Goal: Task Accomplishment & Management: Manage account settings

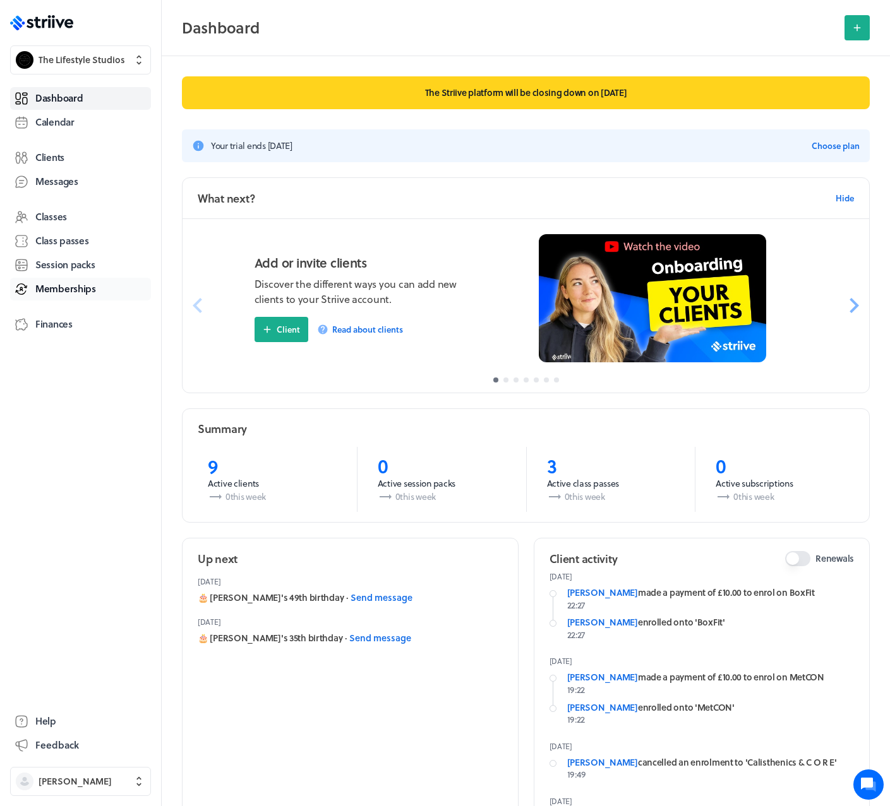
click at [70, 285] on span "Memberships" at bounding box center [65, 288] width 61 height 13
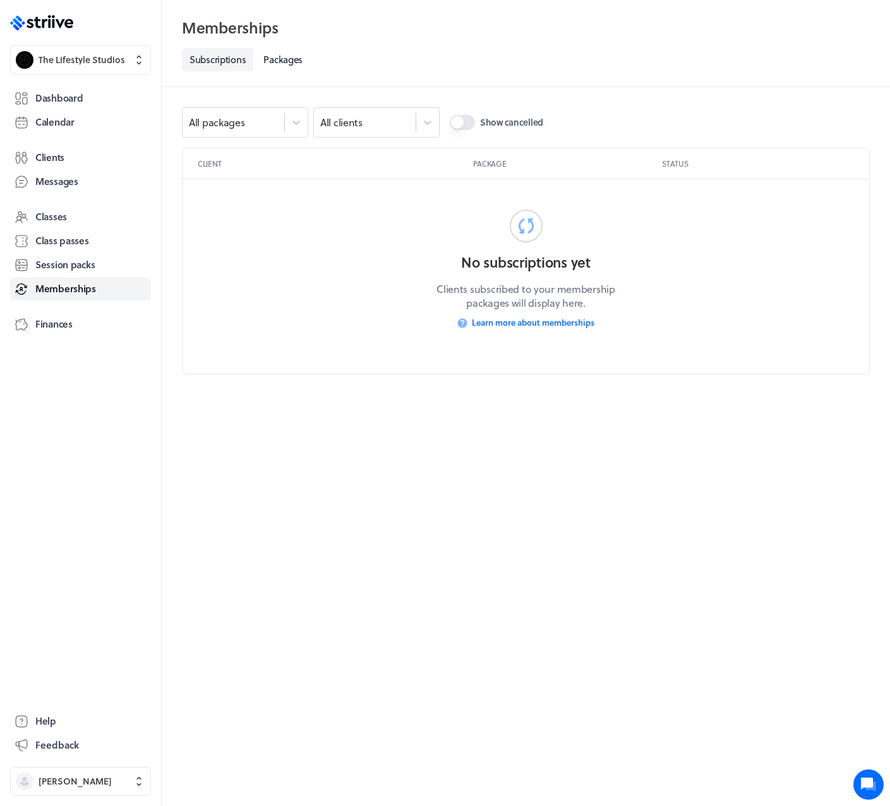
click at [460, 123] on button "Show cancelled" at bounding box center [462, 122] width 25 height 15
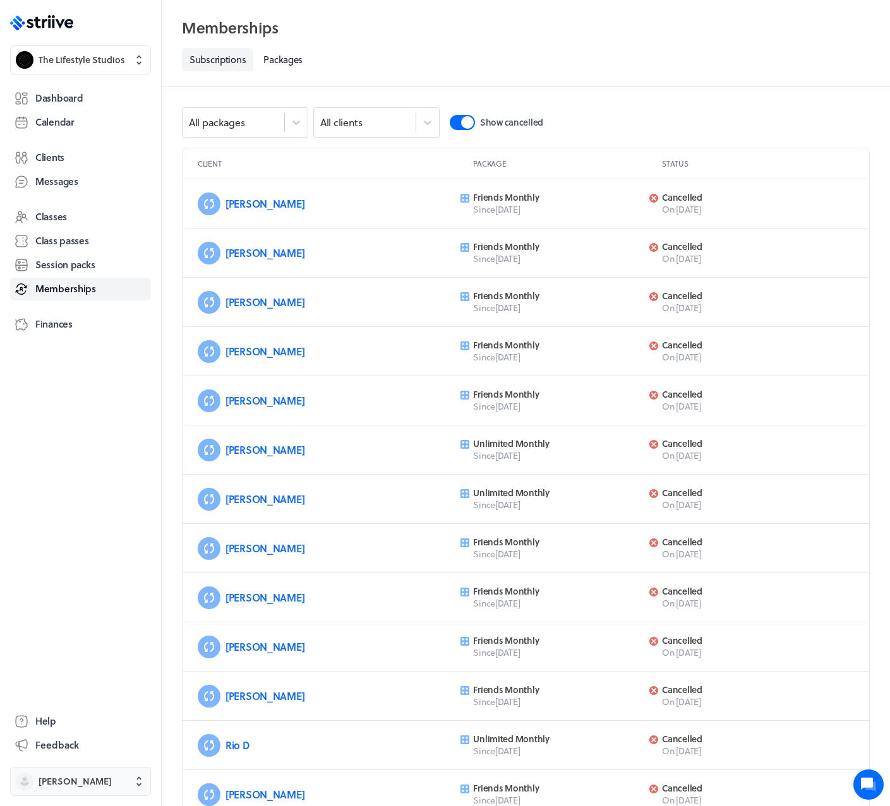
click at [71, 782] on span "Victoria Brown" at bounding box center [75, 781] width 73 height 13
click at [65, 774] on span "Sign out" at bounding box center [56, 771] width 34 height 13
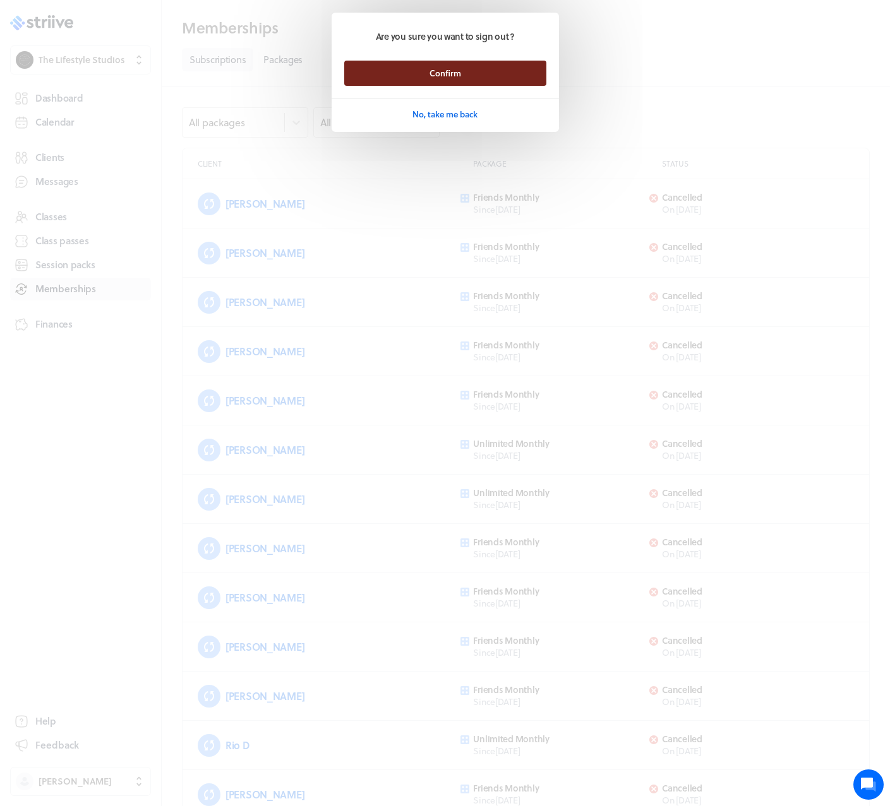
click at [407, 71] on button "Confirm" at bounding box center [445, 73] width 202 height 25
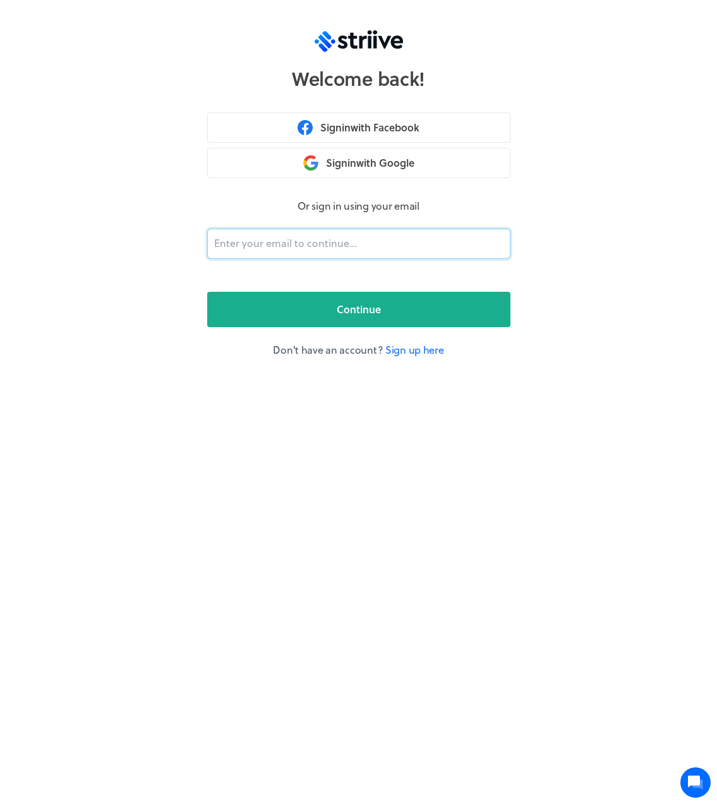
click at [403, 244] on input "email" at bounding box center [358, 244] width 303 height 30
type input "adam@striive.co"
